Goal: Task Accomplishment & Management: Use online tool/utility

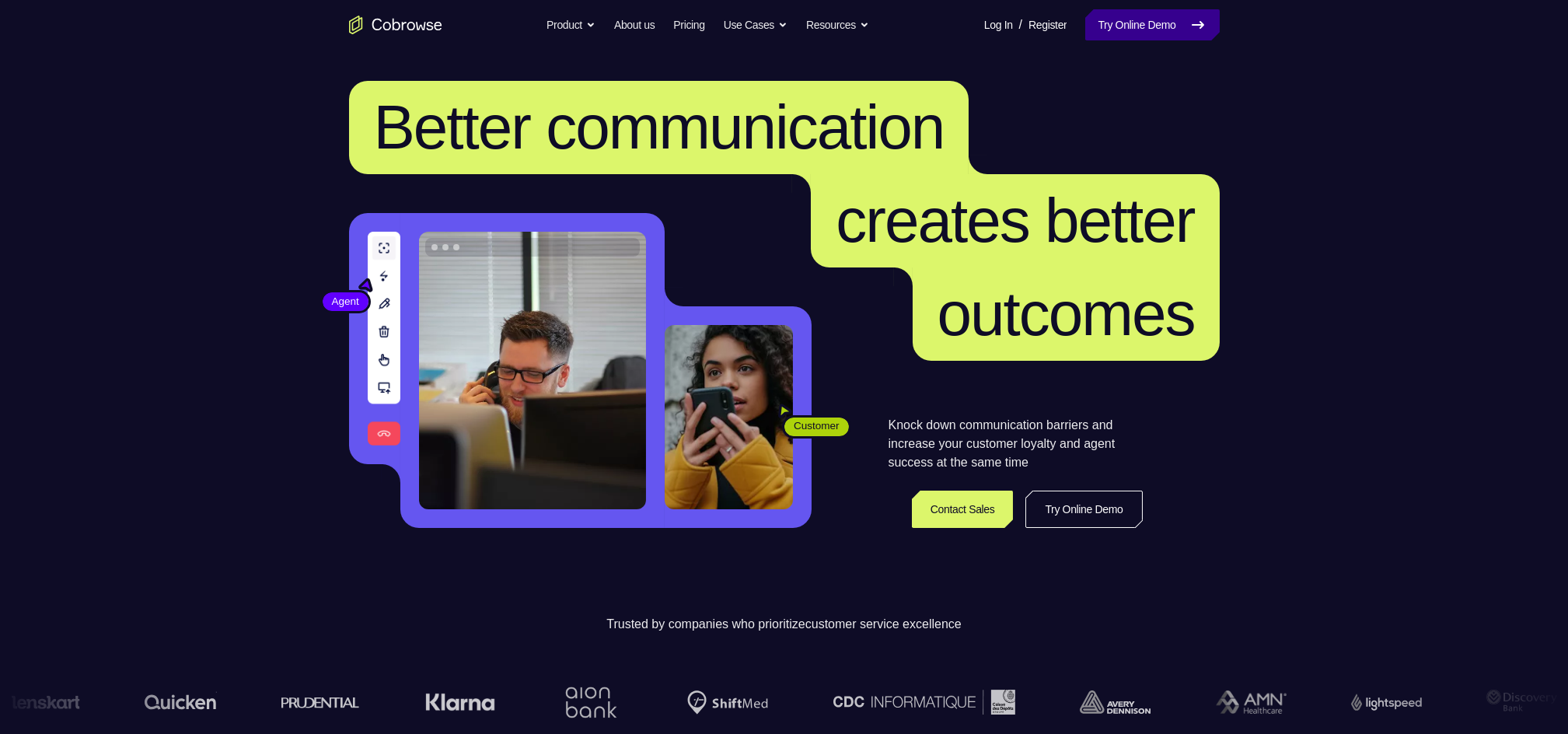
click at [1147, 13] on link "Try Online Demo" at bounding box center [1152, 24] width 134 height 31
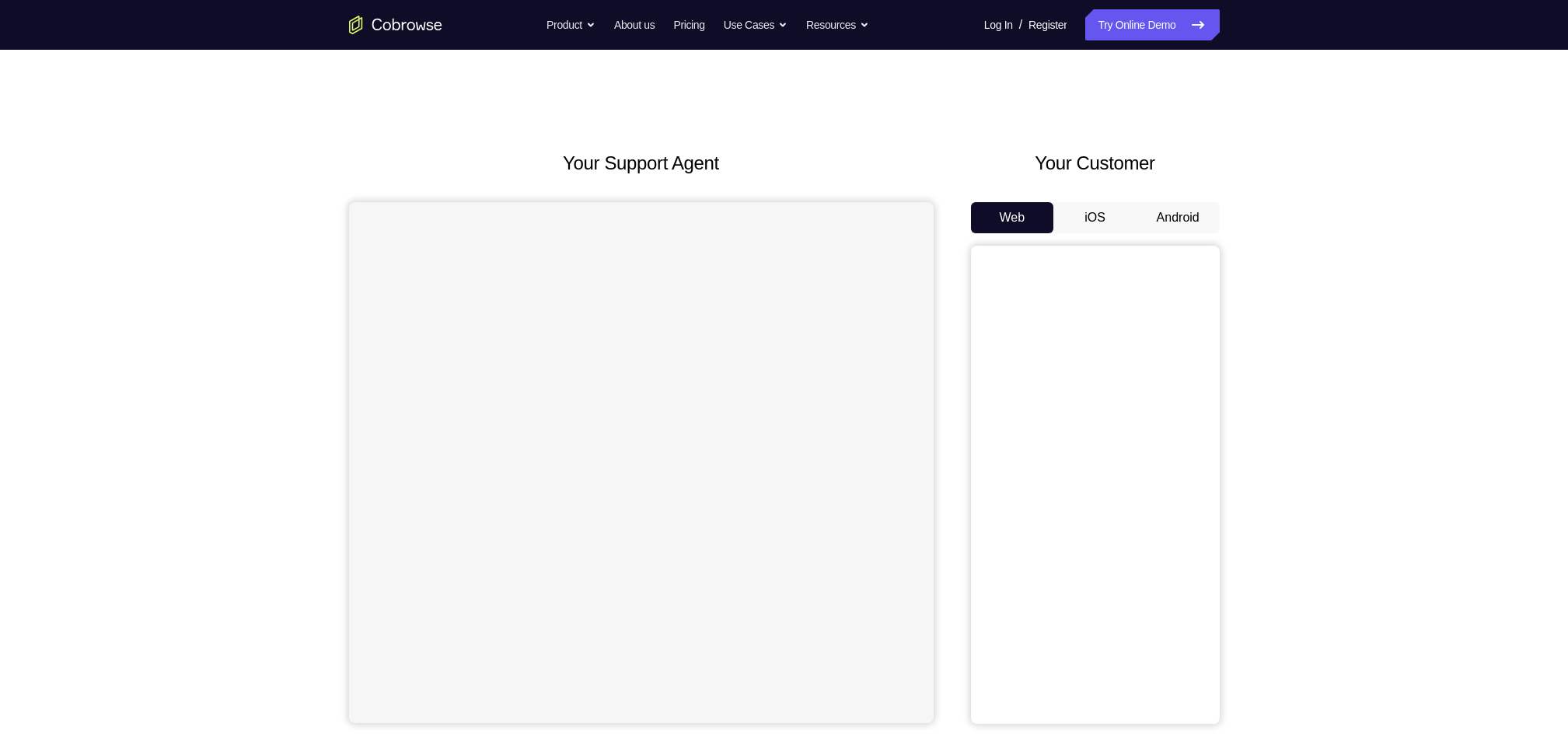
click at [1158, 219] on button "Android" at bounding box center [1178, 217] width 83 height 31
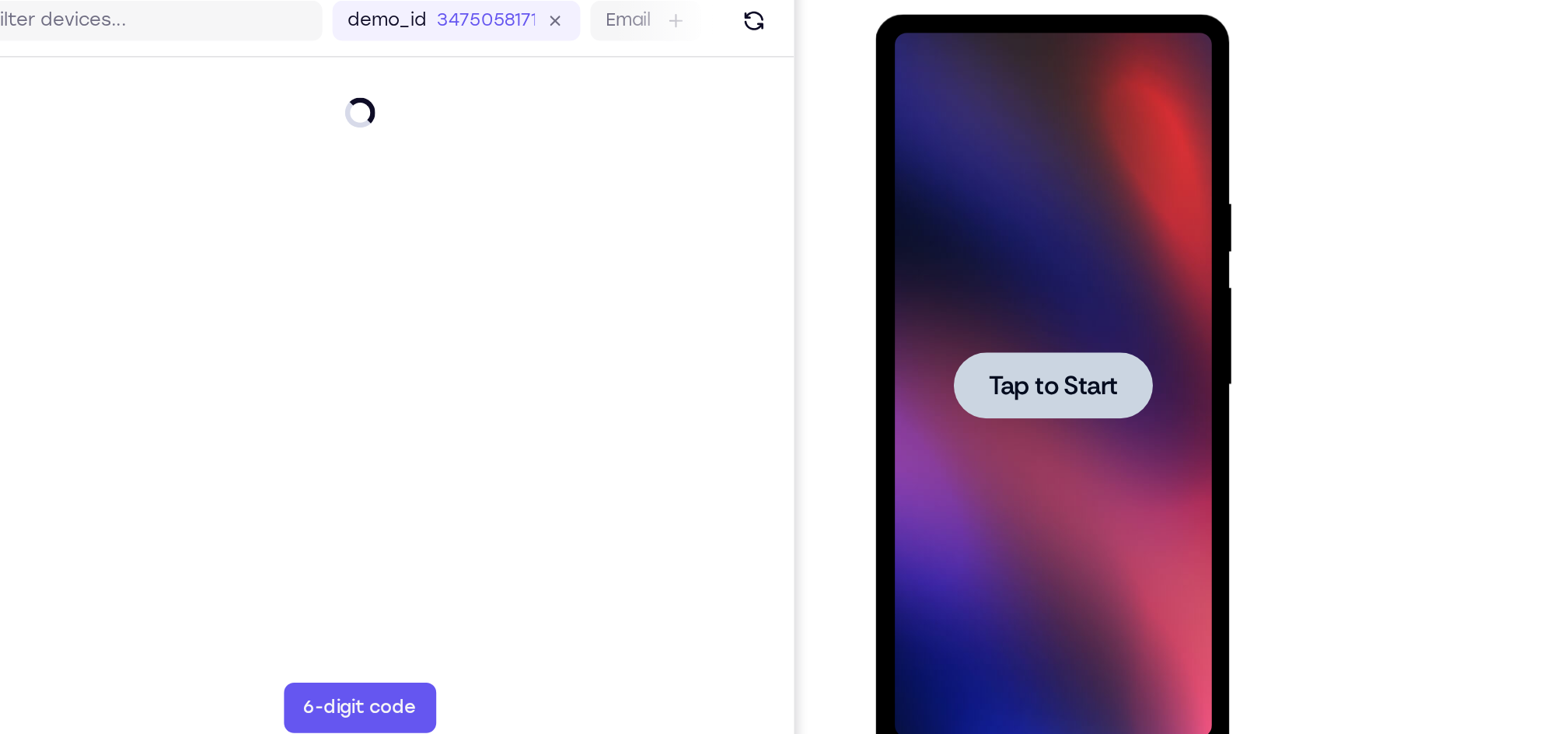
click at [993, 237] on span "Tap to Start" at bounding box center [985, 243] width 80 height 15
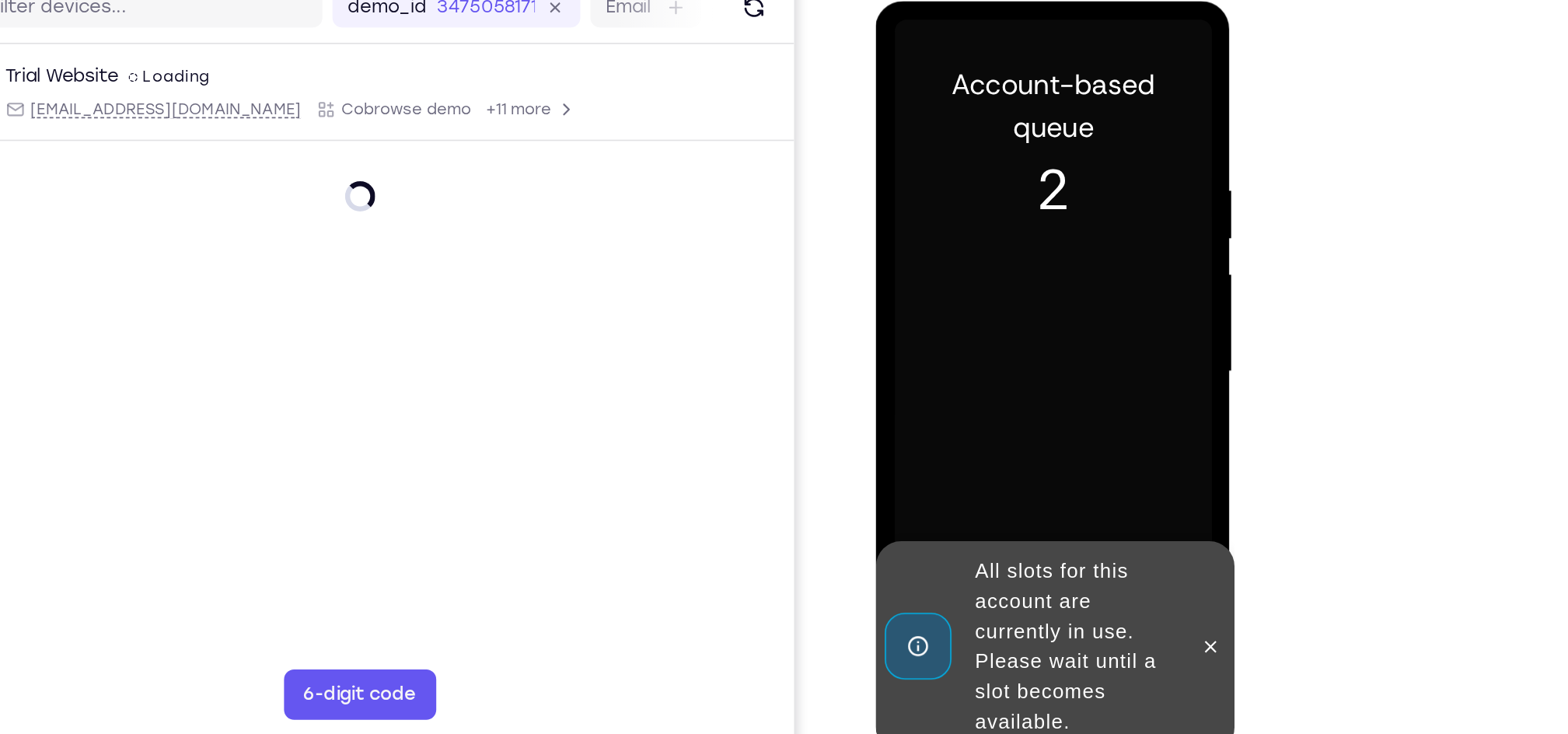
scroll to position [131, 0]
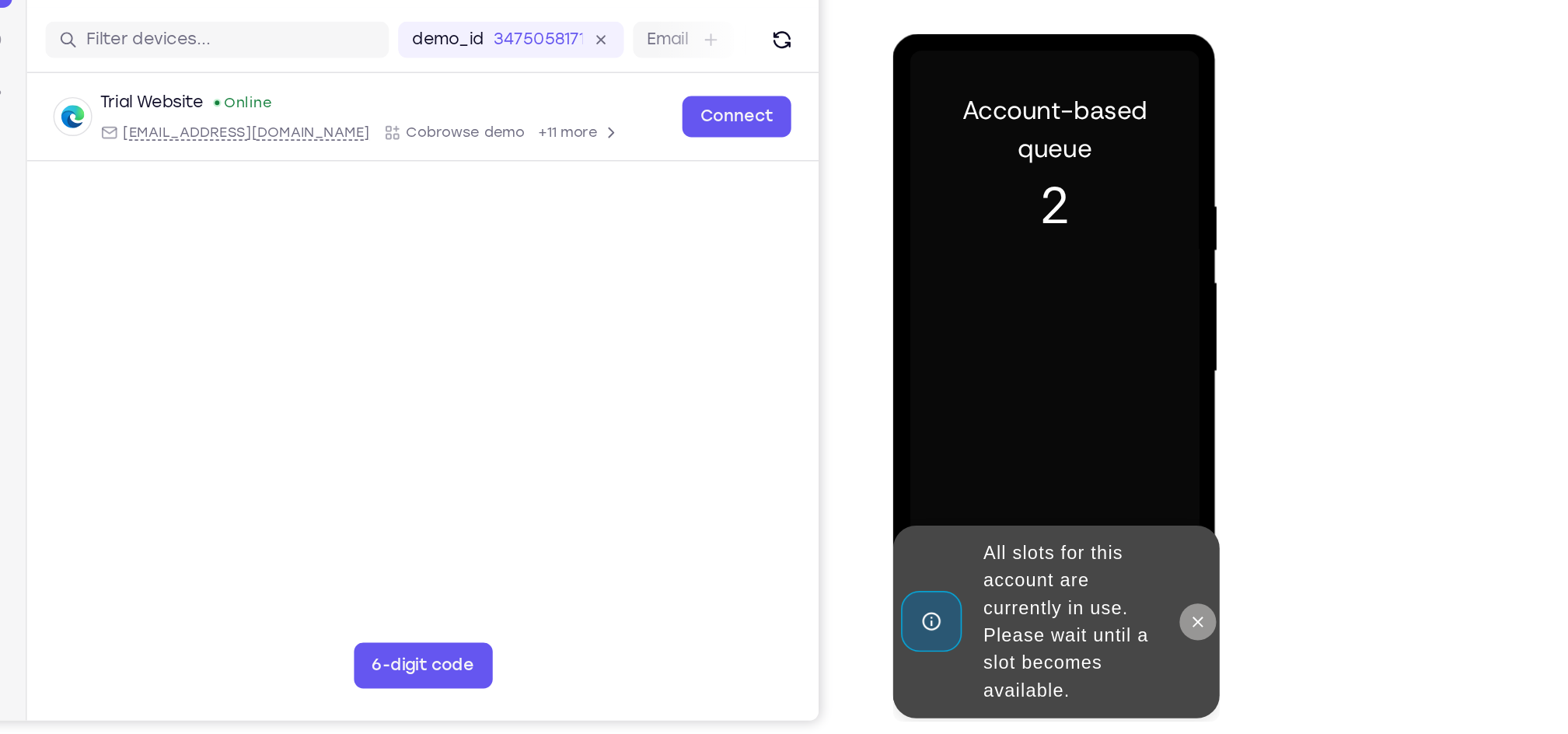
click at [1103, 436] on icon at bounding box center [1100, 433] width 13 height 13
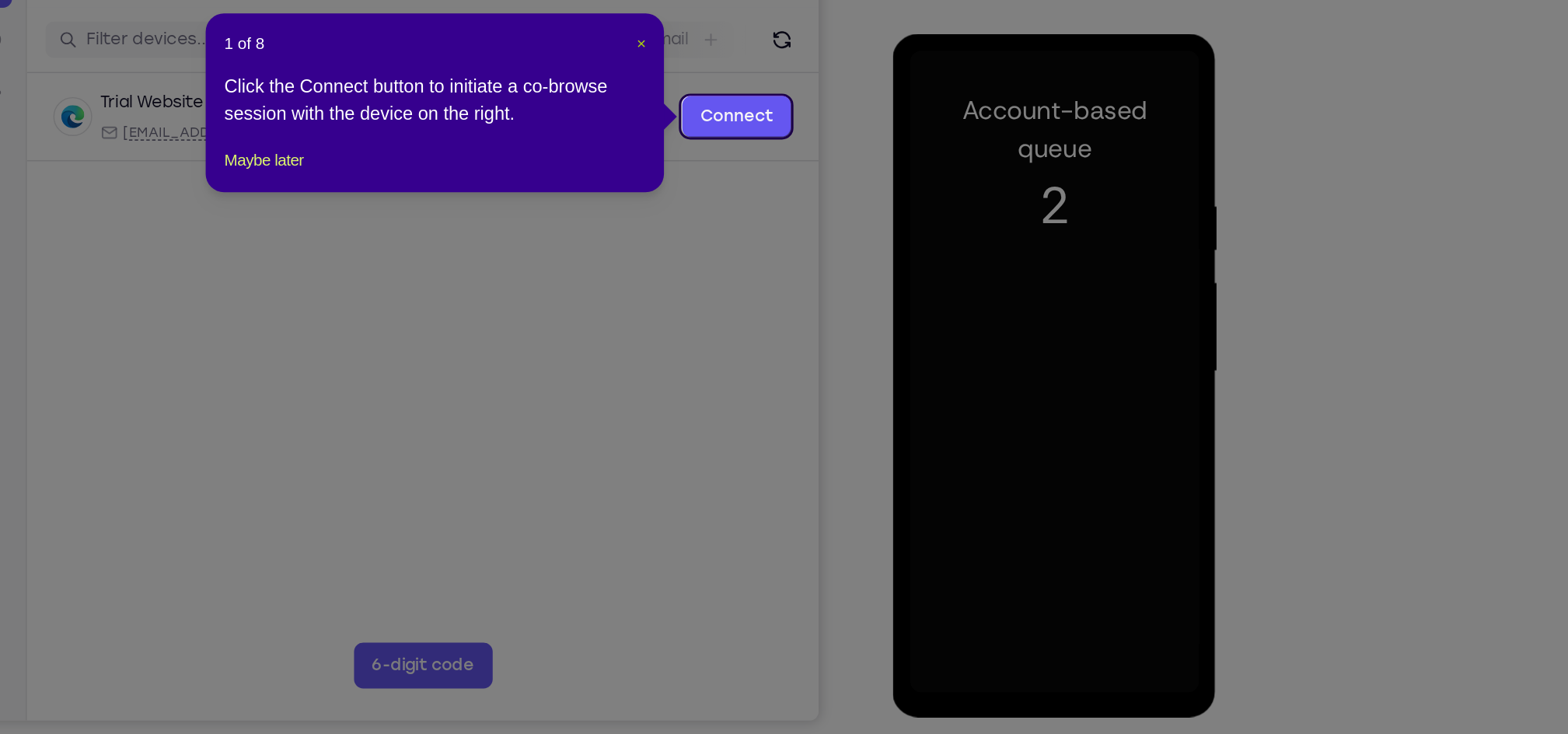
click at [813, 130] on span "×" at bounding box center [813, 132] width 6 height 13
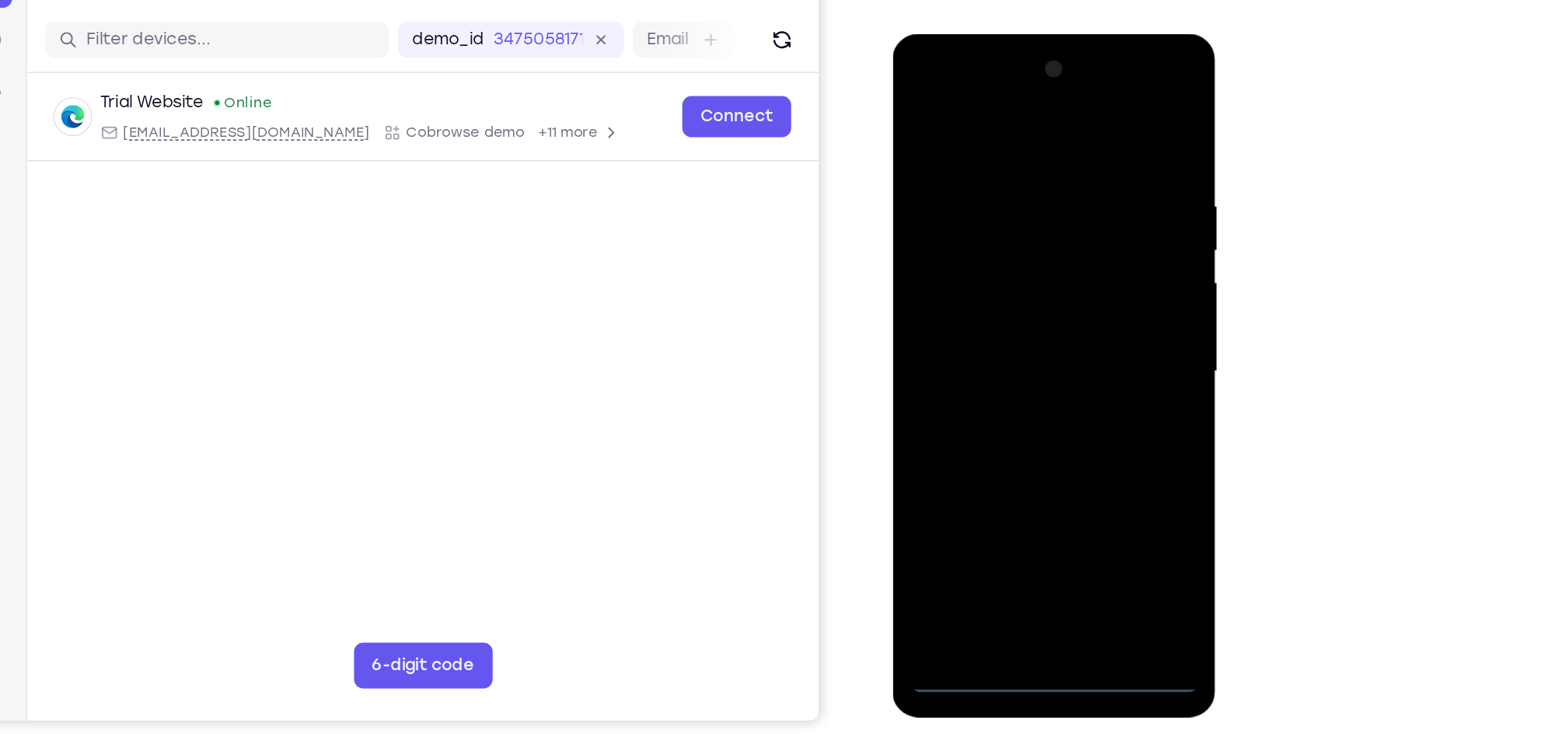
click at [1006, 469] on div at bounding box center [1003, 262] width 195 height 435
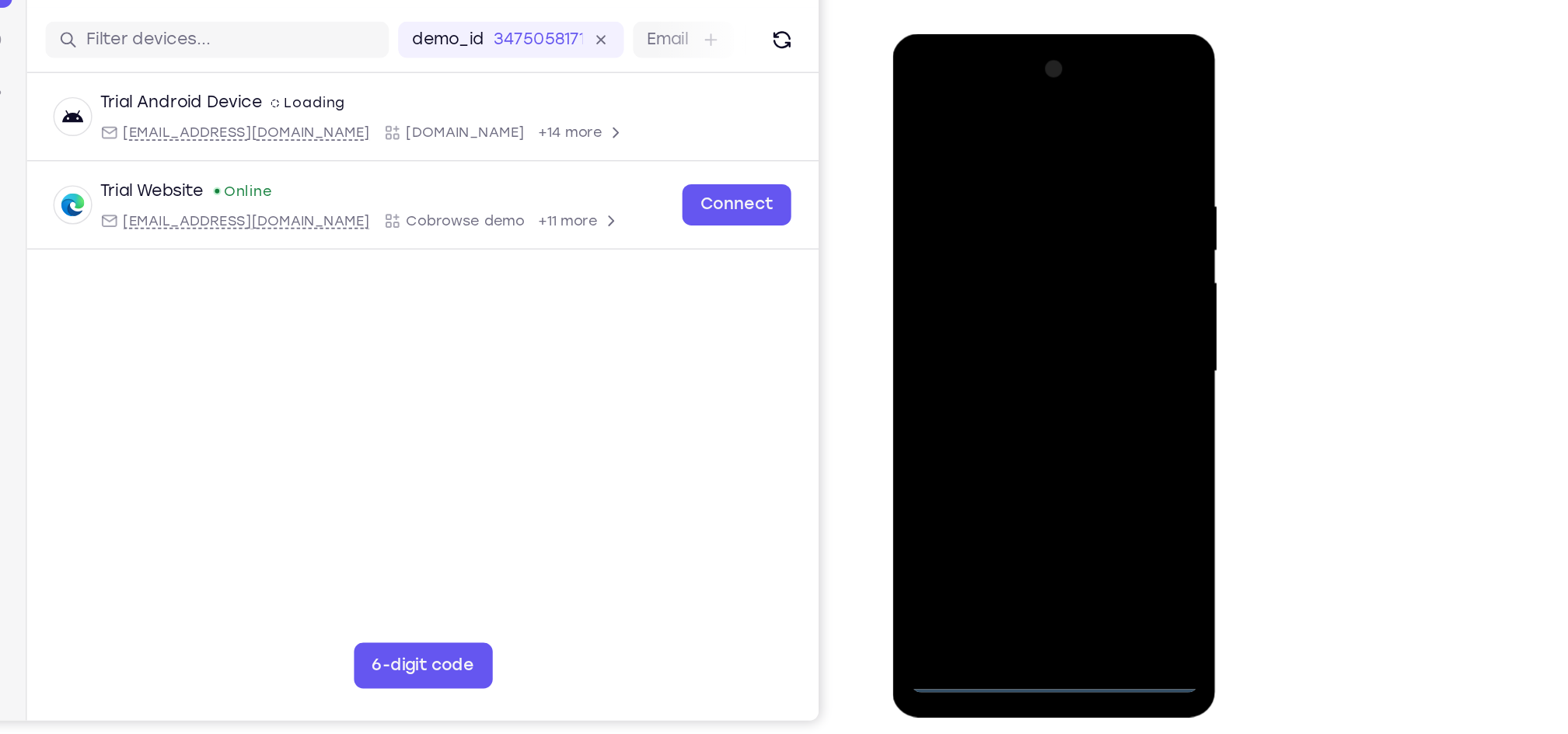
click at [1071, 403] on div at bounding box center [1003, 262] width 195 height 435
click at [920, 79] on div at bounding box center [1003, 262] width 195 height 435
click at [1076, 252] on div at bounding box center [1003, 262] width 195 height 435
click at [979, 287] on div at bounding box center [1003, 262] width 195 height 435
click at [975, 257] on div at bounding box center [1003, 262] width 195 height 435
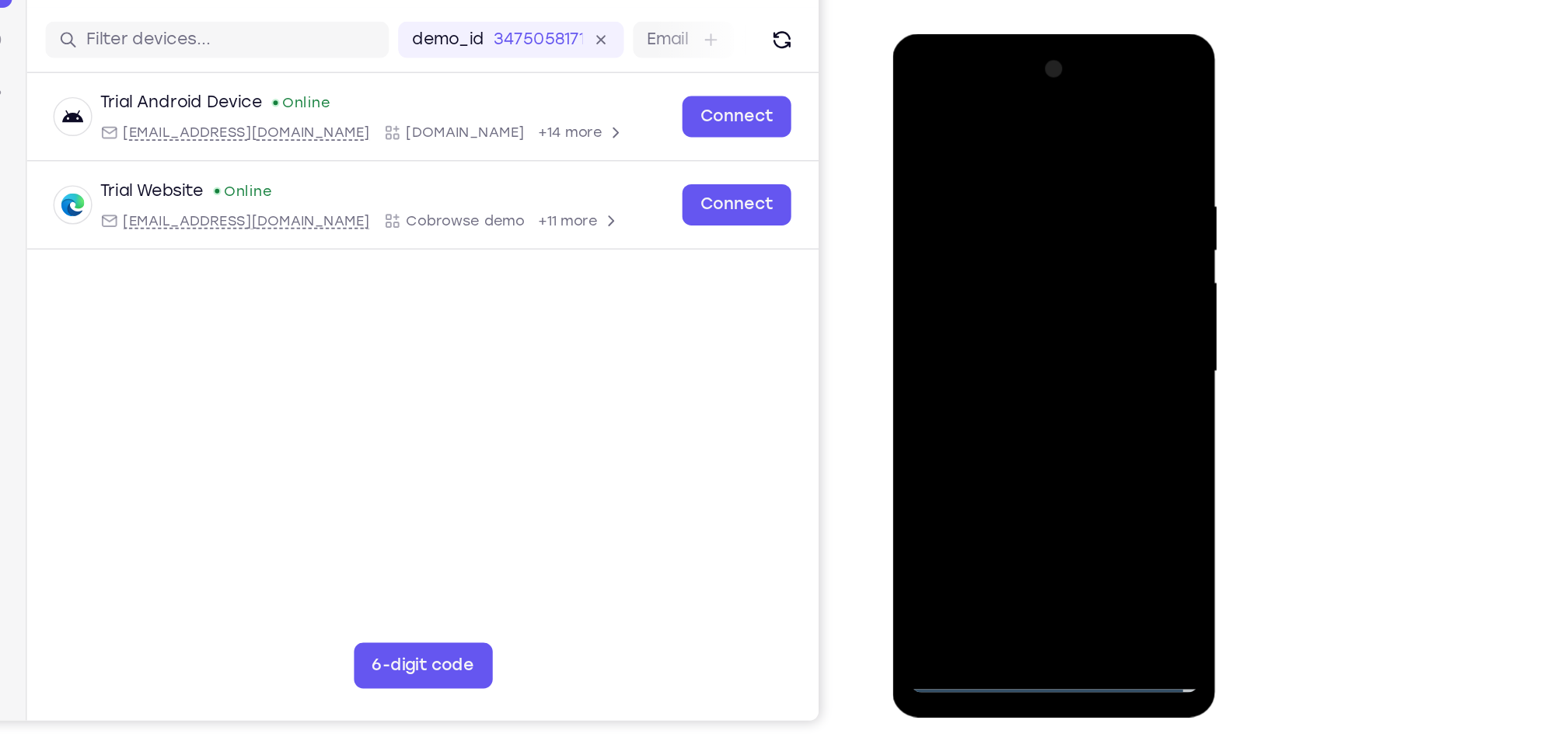
click at [956, 228] on div at bounding box center [1003, 262] width 195 height 435
click at [955, 264] on div at bounding box center [1003, 262] width 195 height 435
click at [965, 312] on div at bounding box center [1003, 262] width 195 height 435
click at [1013, 314] on div at bounding box center [1003, 262] width 195 height 435
click at [1024, 329] on div at bounding box center [1003, 262] width 195 height 435
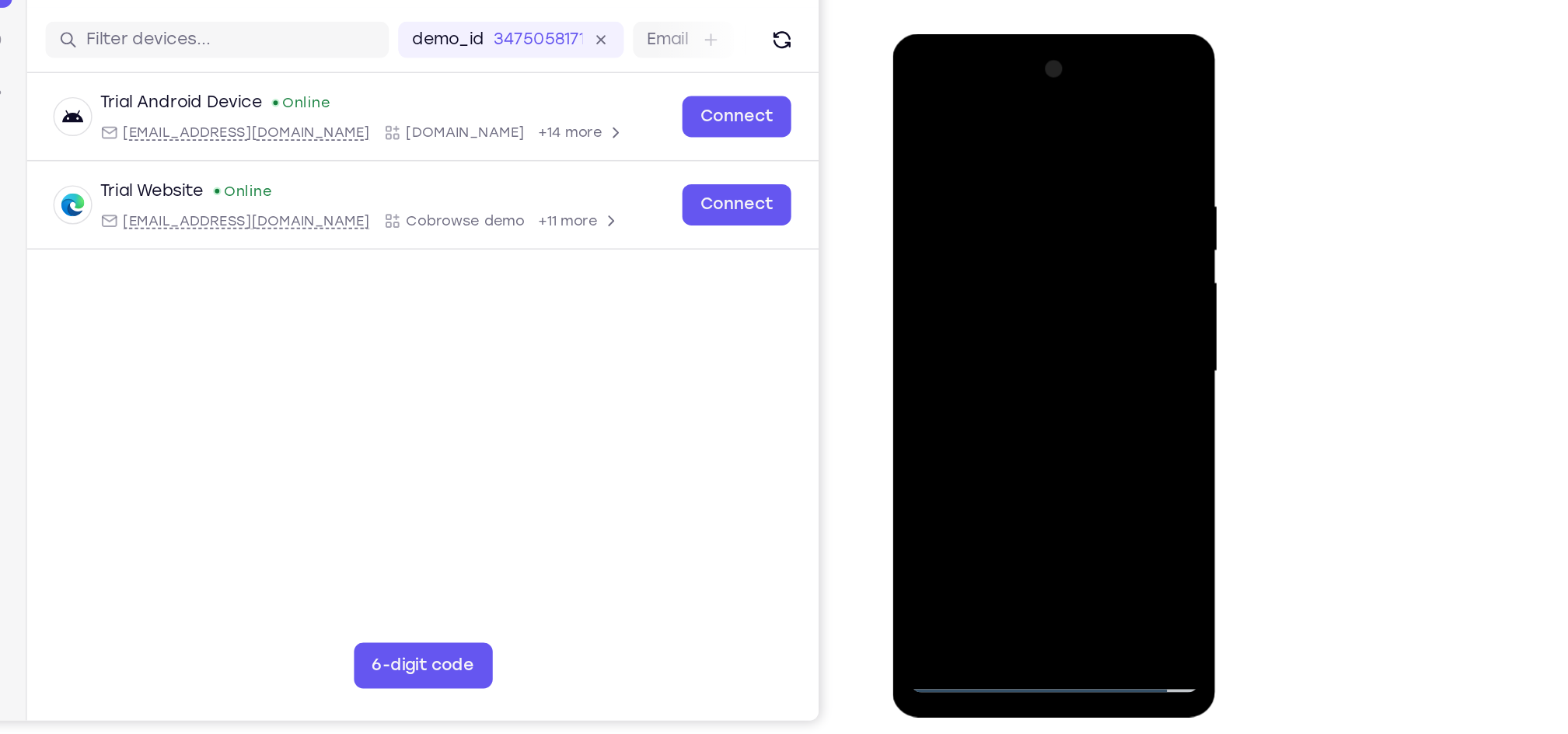
click at [1037, 442] on div at bounding box center [1003, 262] width 195 height 435
click at [1026, 345] on div at bounding box center [1003, 262] width 195 height 435
click at [946, 465] on div at bounding box center [1003, 262] width 195 height 435
drag, startPoint x: 1033, startPoint y: 338, endPoint x: 1027, endPoint y: 249, distance: 89.2
click at [1027, 249] on div at bounding box center [1003, 262] width 195 height 435
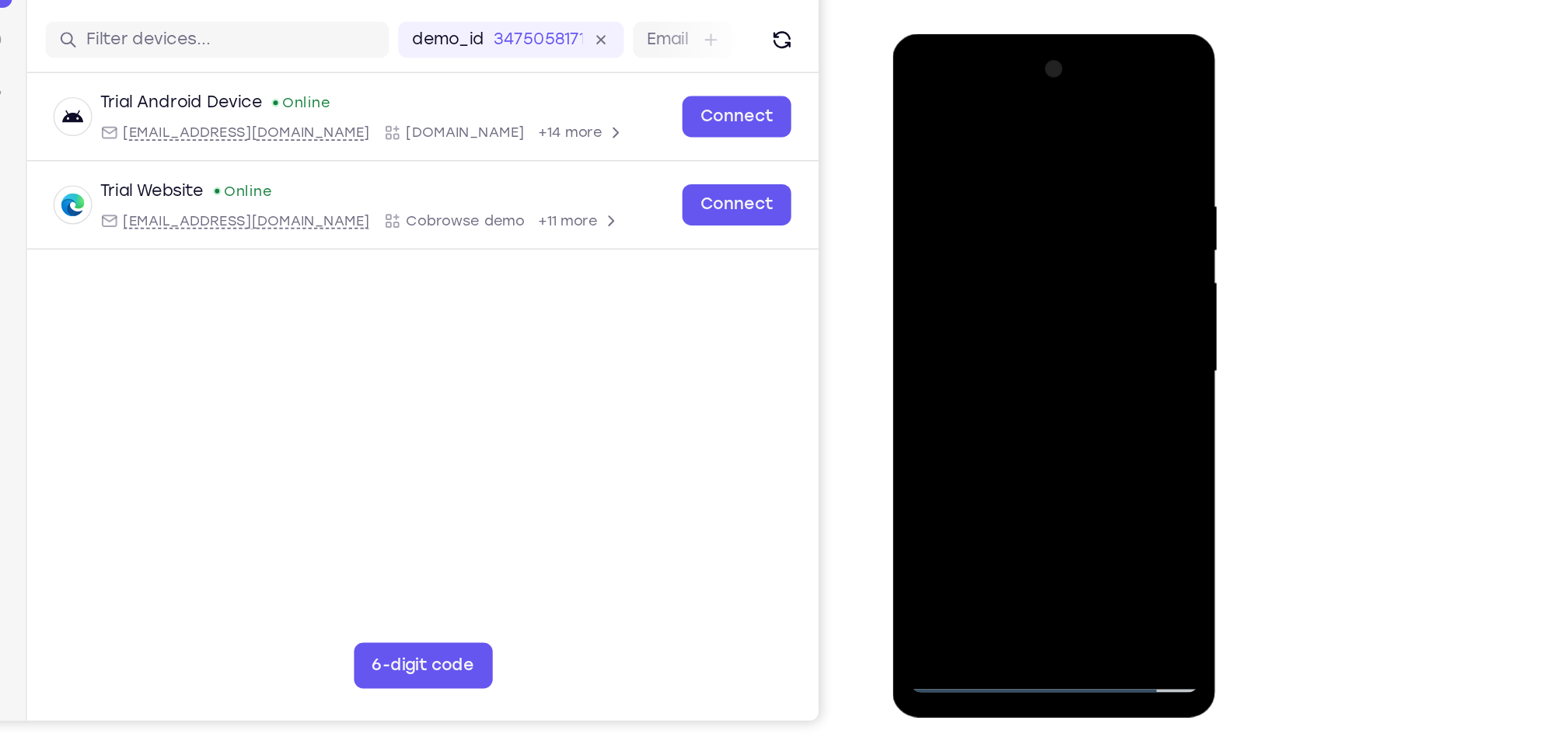
click at [1088, 109] on div at bounding box center [1003, 262] width 195 height 435
click at [917, 111] on div at bounding box center [1003, 262] width 195 height 435
click at [1085, 281] on div at bounding box center [1003, 262] width 195 height 435
click at [1095, 281] on div at bounding box center [1003, 262] width 195 height 435
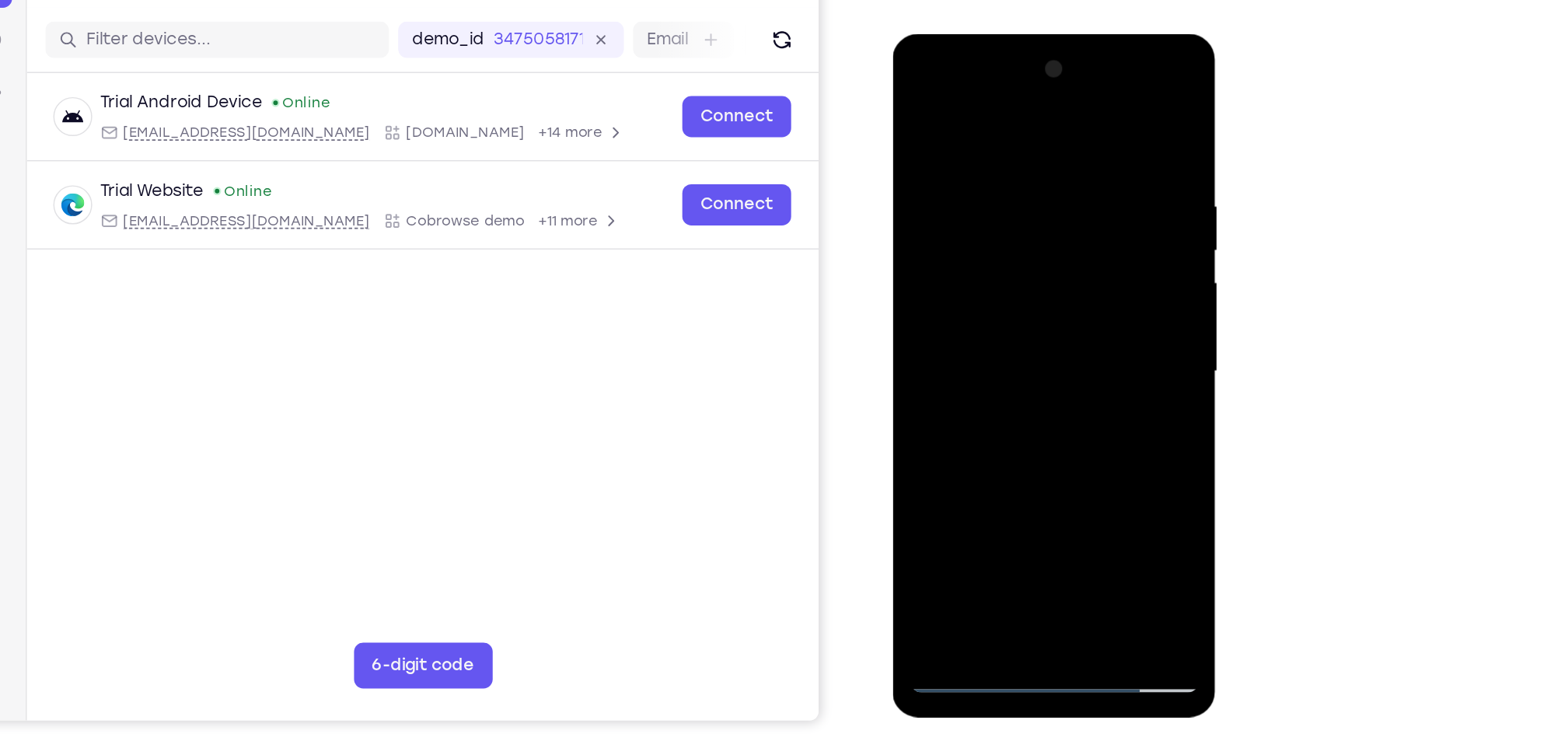
click at [914, 283] on div at bounding box center [1003, 262] width 195 height 435
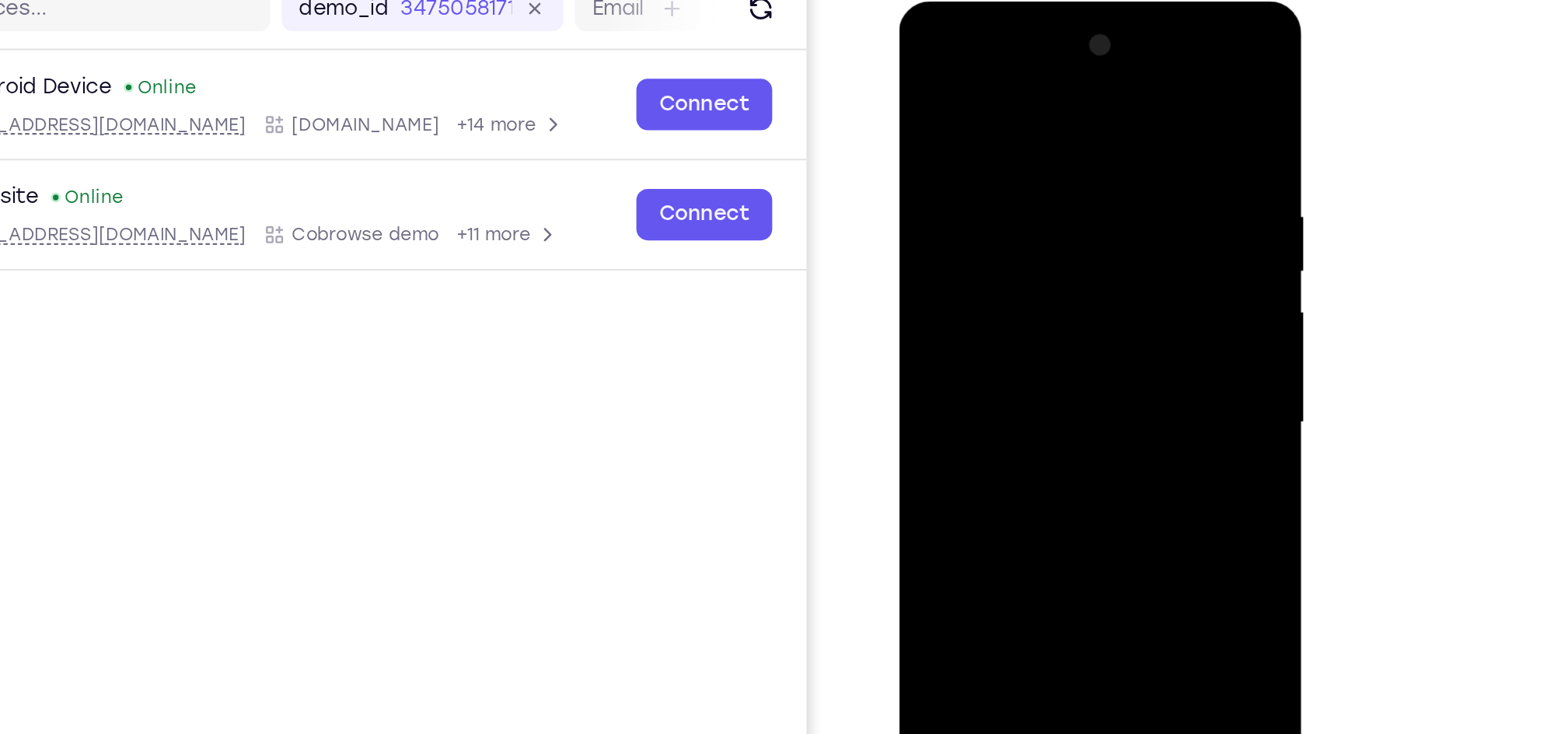
click at [1098, 300] on div at bounding box center [1009, 230] width 195 height 435
click at [918, 300] on div at bounding box center [1009, 230] width 195 height 435
click at [1096, 295] on div at bounding box center [1009, 230] width 195 height 435
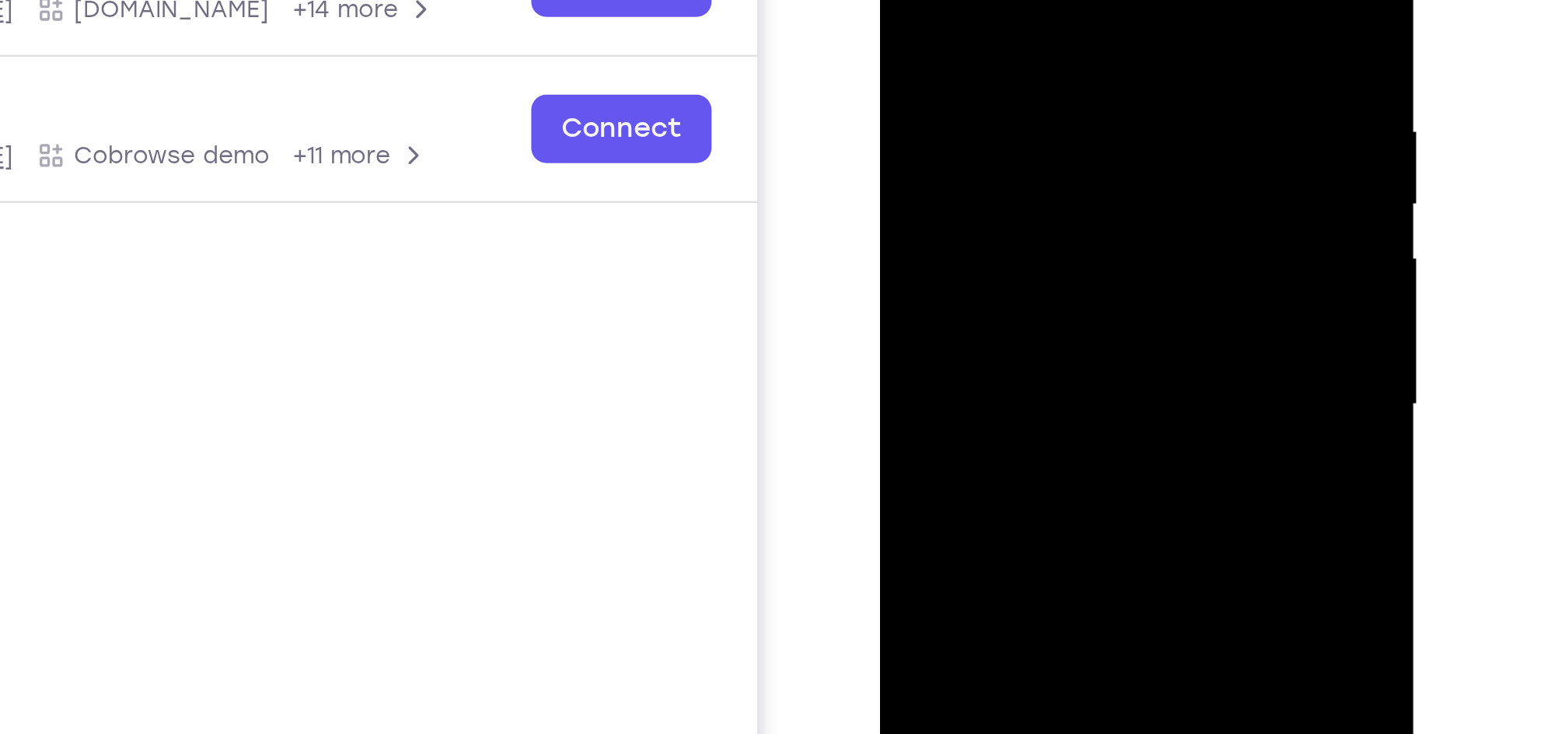
click at [1068, 97] on div at bounding box center [989, 75] width 195 height 435
click at [1073, 97] on div at bounding box center [989, 75] width 195 height 435
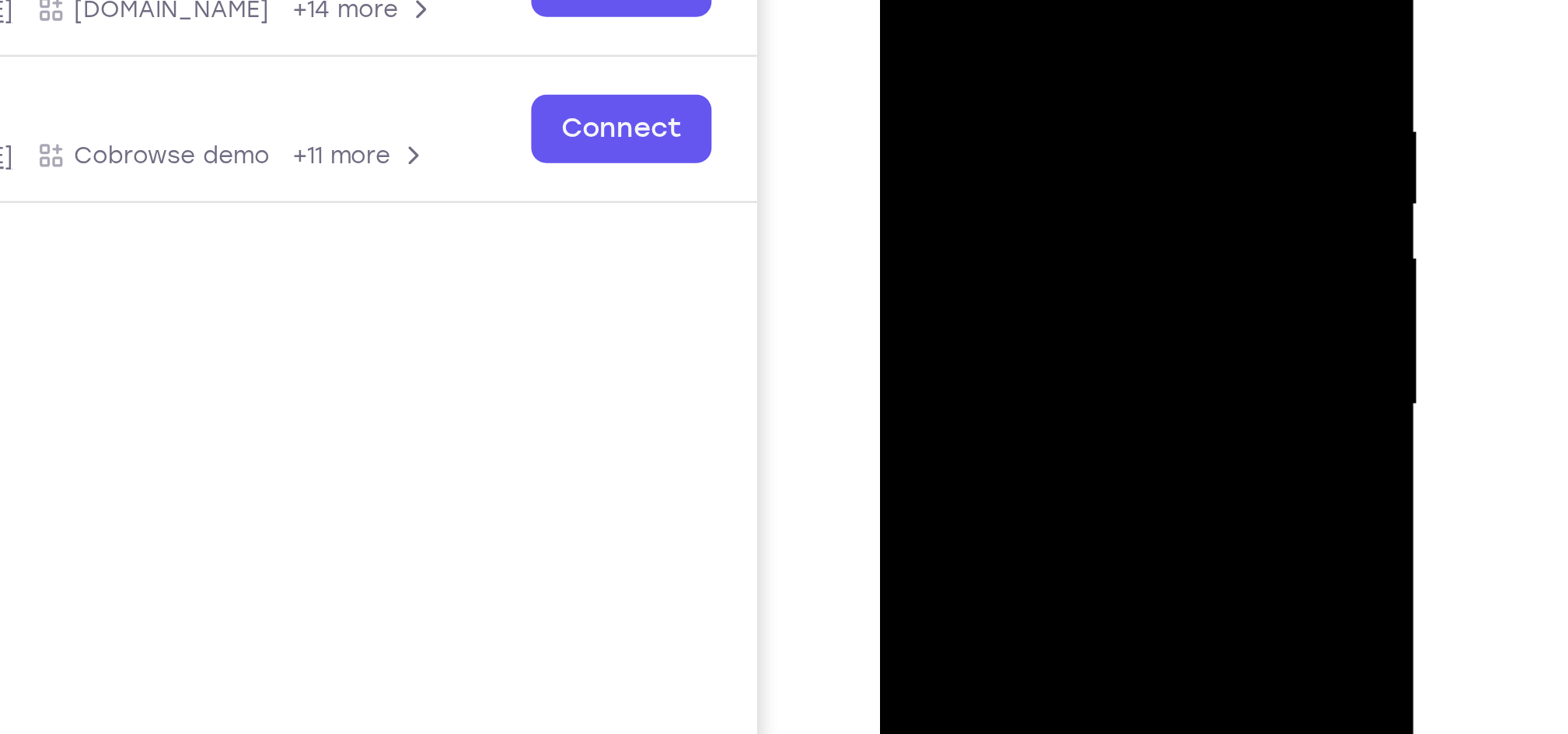
click at [1084, 95] on div at bounding box center [989, 75] width 195 height 435
click at [1073, 99] on div at bounding box center [989, 75] width 195 height 435
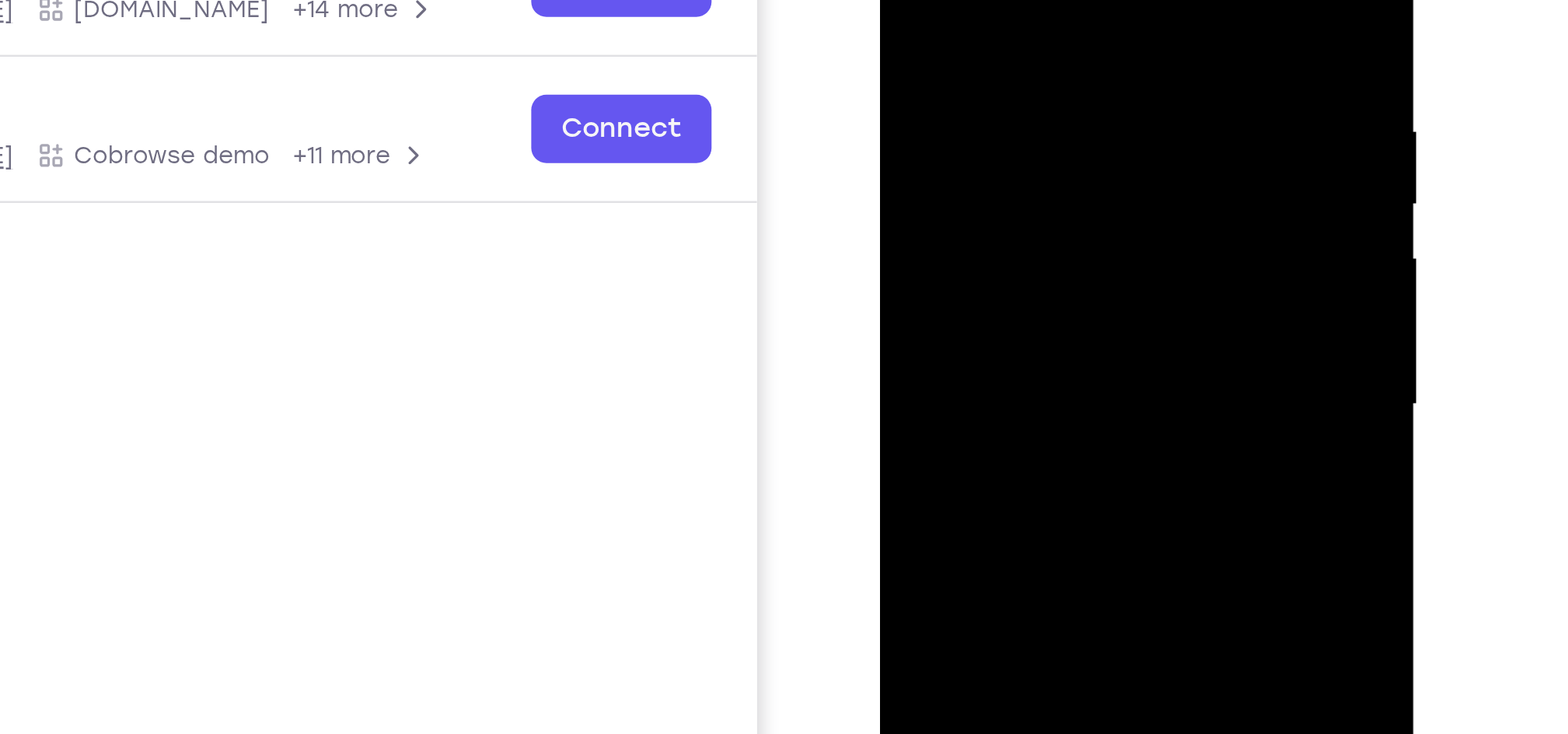
click at [1073, 99] on div at bounding box center [989, 75] width 195 height 435
click at [1075, 30] on div at bounding box center [989, 75] width 195 height 435
click at [901, 28] on div at bounding box center [989, 75] width 195 height 435
click at [1078, 31] on div at bounding box center [989, 75] width 195 height 435
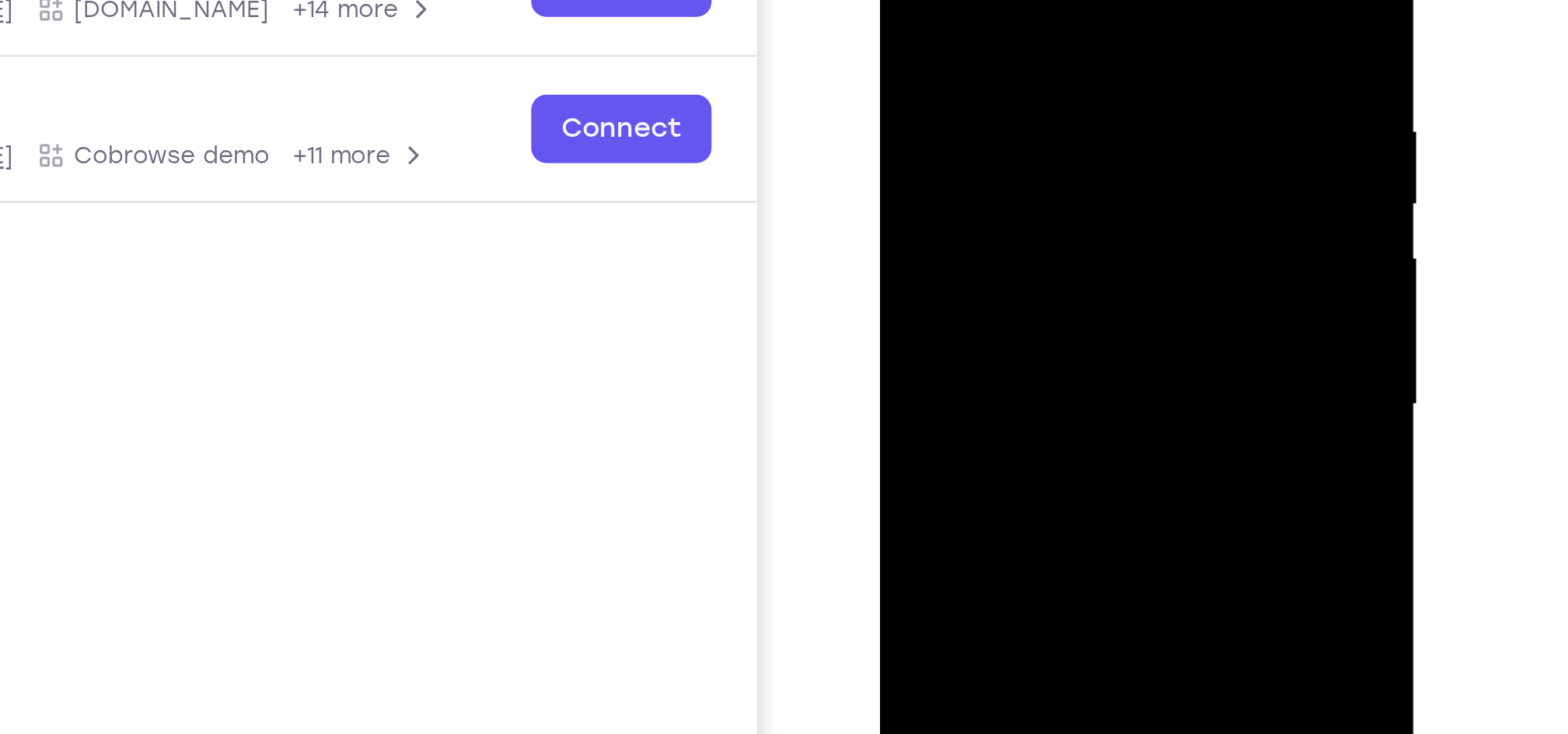
click at [1078, 31] on div at bounding box center [989, 75] width 195 height 435
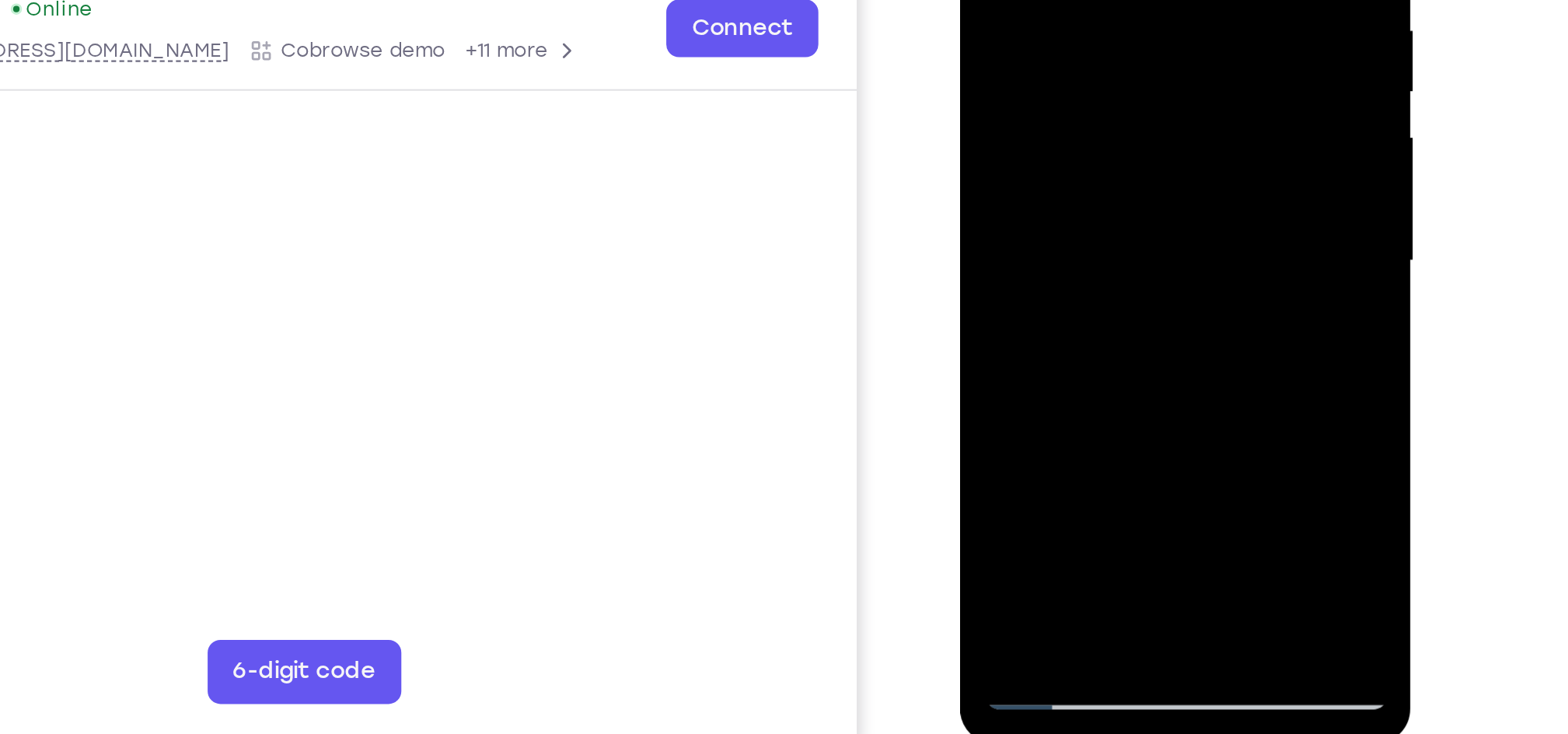
click at [1157, 102] on div at bounding box center [1070, 19] width 195 height 435
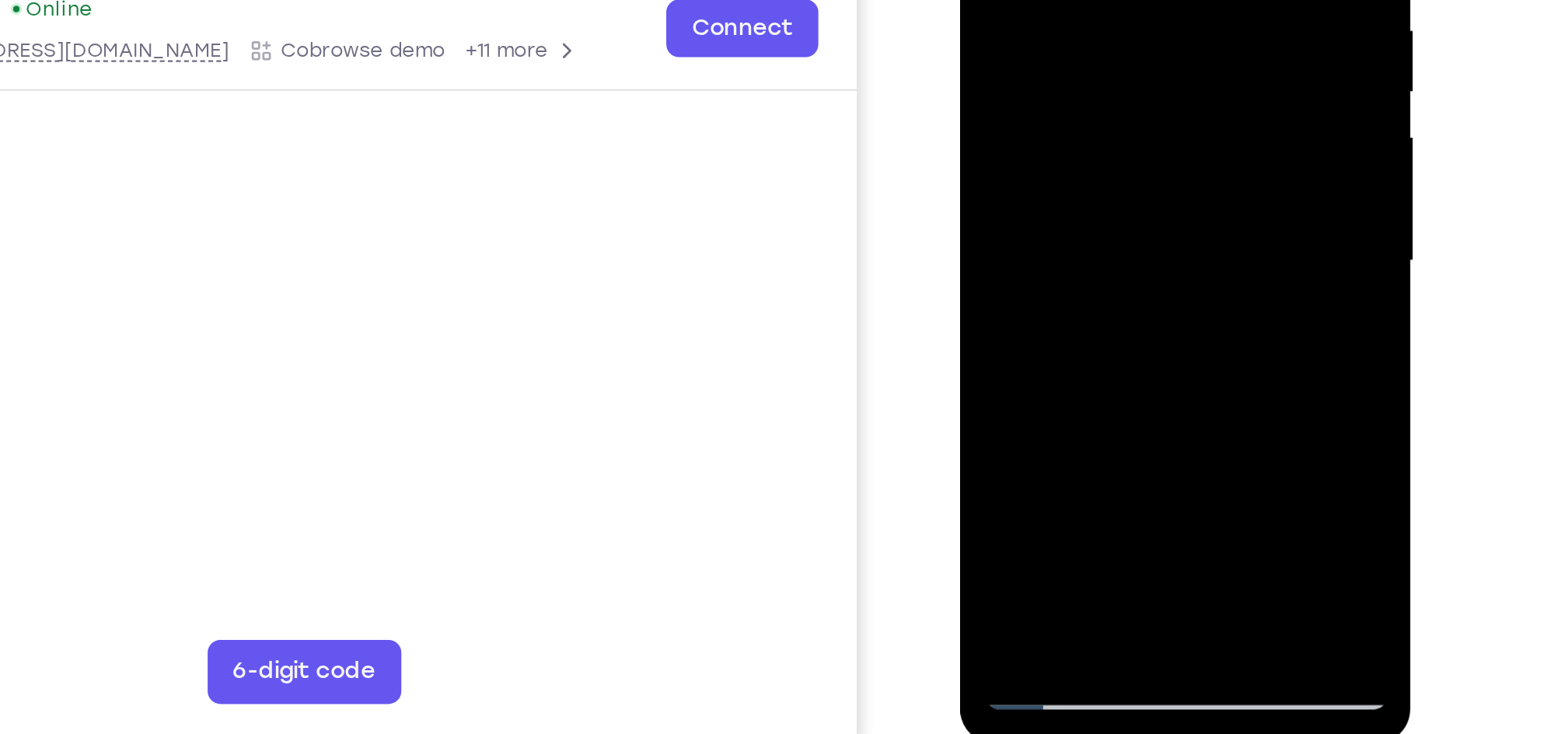
click at [1157, 102] on div at bounding box center [1070, 19] width 195 height 435
click at [1154, 16] on div at bounding box center [1070, 19] width 195 height 435
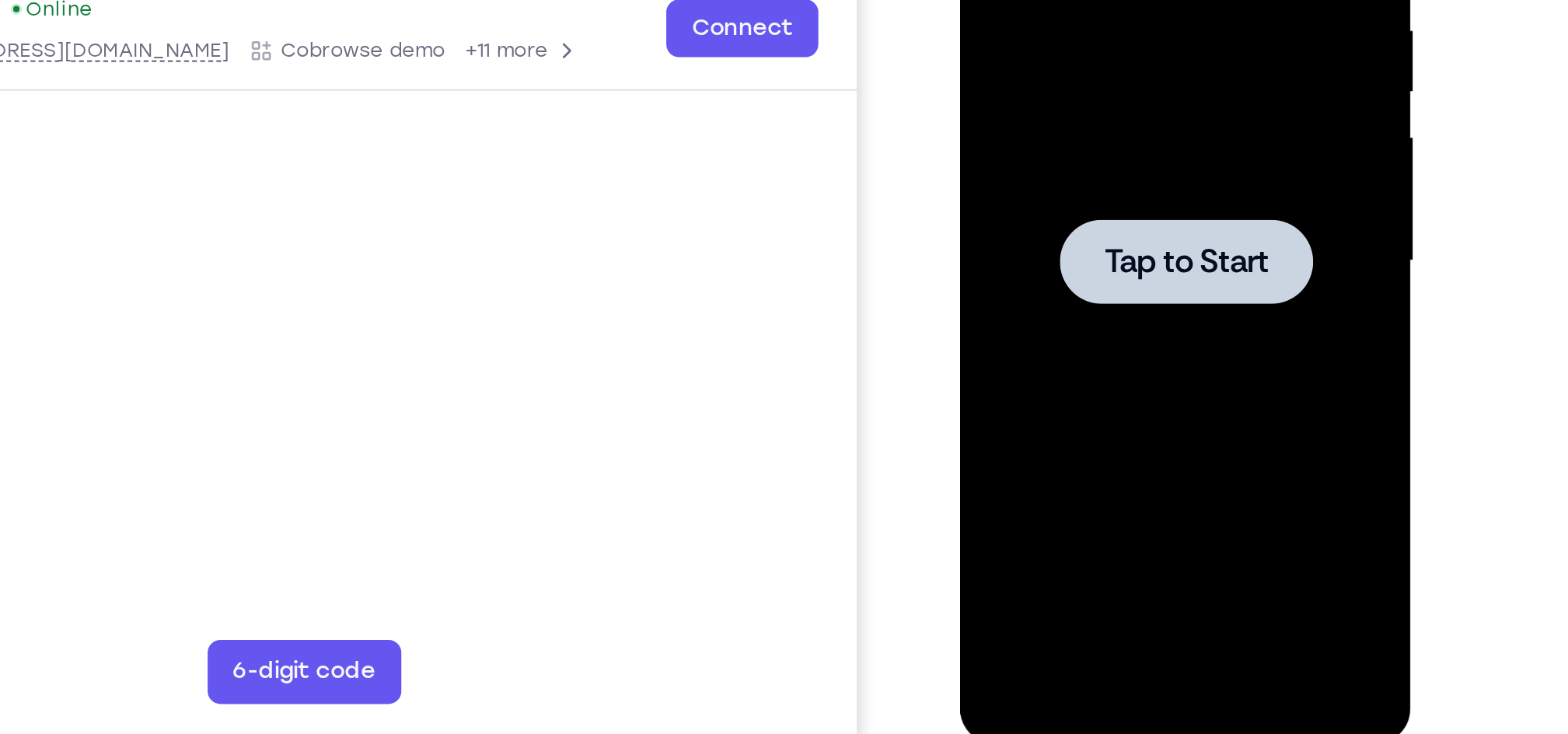
click at [1044, 26] on span "Tap to Start" at bounding box center [1070, 19] width 80 height 15
